Goal: Transaction & Acquisition: Purchase product/service

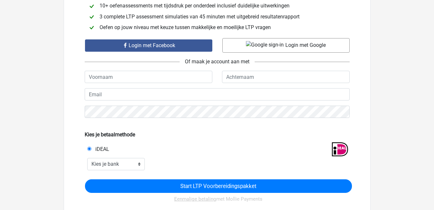
scroll to position [118, 0]
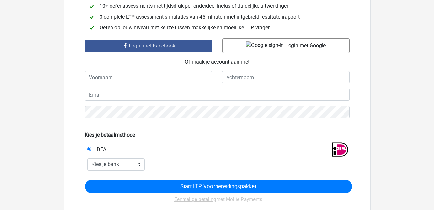
click at [178, 81] on input "text" at bounding box center [149, 77] width 128 height 12
type input "Dione"
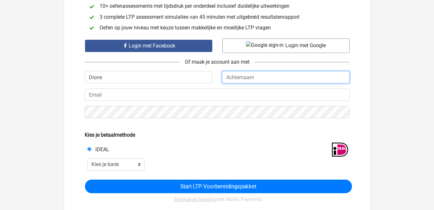
type input "marten"
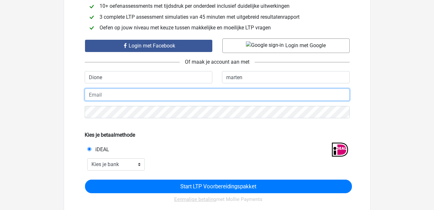
type input "[EMAIL_ADDRESS][DOMAIN_NAME]"
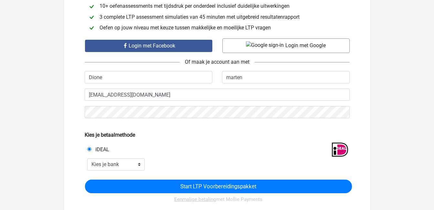
click at [272, 155] on div at bounding box center [288, 150] width 132 height 16
click at [139, 166] on select "Kies je bank ABN AMRO ING Rabobank ASN Bank bunq Knab N26 NN Regiobank Revolut …" at bounding box center [116, 164] width 58 height 12
select select "ideal_[SWIFT_CODE]"
click at [87, 158] on select "Kies je bank ABN AMRO ING Rabobank ASN Bank bunq Knab N26 NN Regiobank Revolut …" at bounding box center [116, 164] width 58 height 12
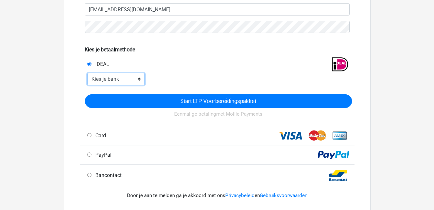
scroll to position [203, 0]
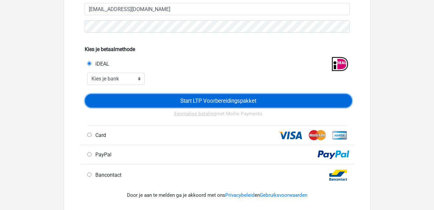
click at [179, 99] on input "Start LTP Voorbereidingspakket" at bounding box center [218, 101] width 267 height 14
